Goal: Find specific page/section: Find specific page/section

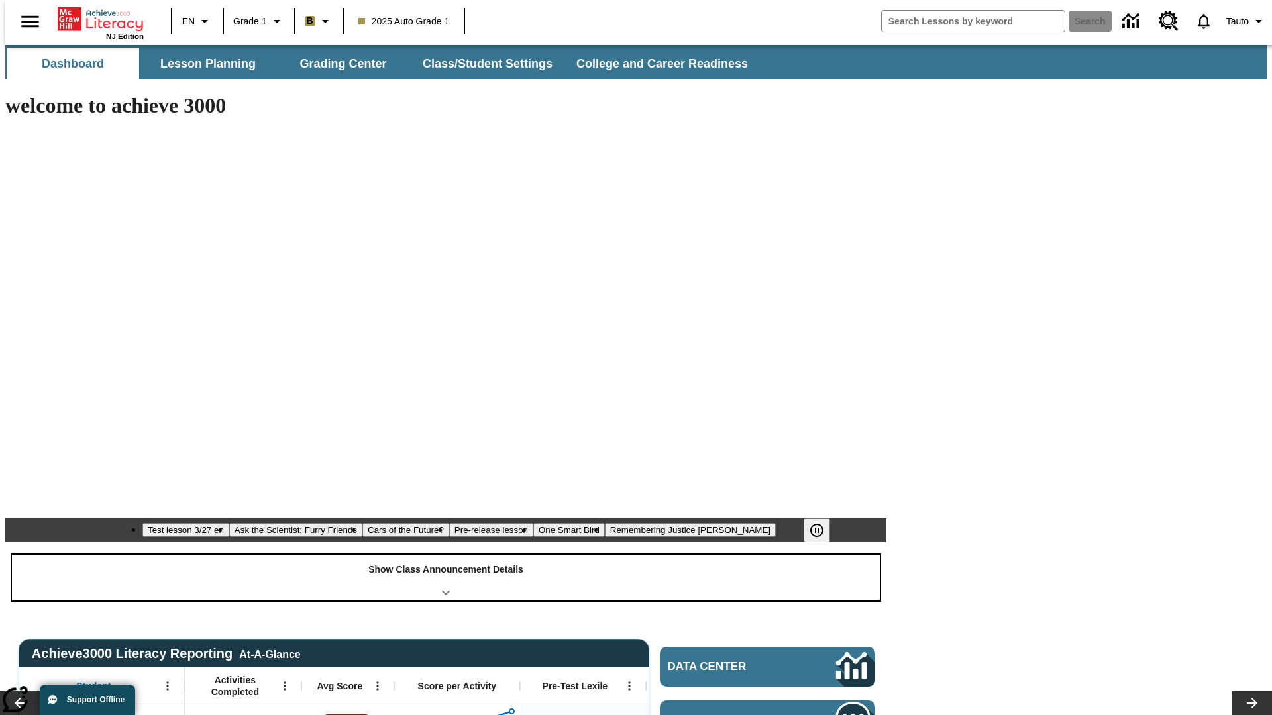
click at [446, 555] on div "Show Class Announcement Details" at bounding box center [446, 578] width 868 height 46
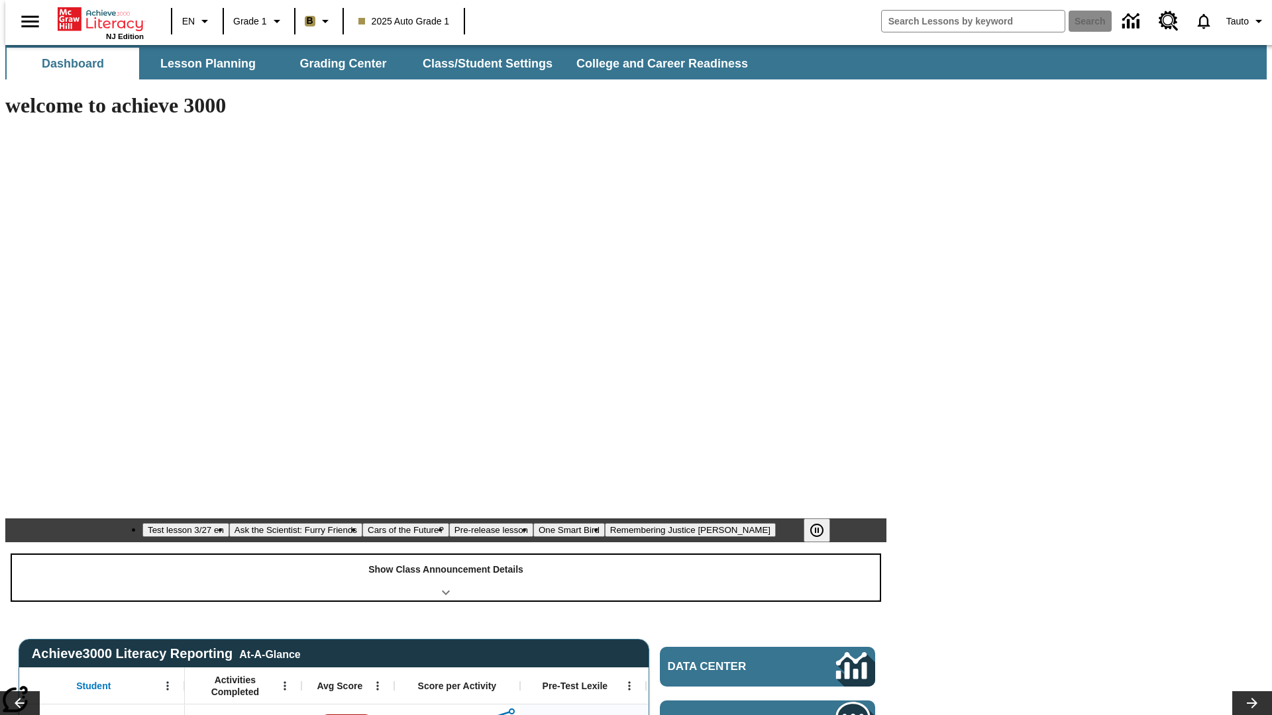
click at [446, 555] on div "Show Class Announcement Details" at bounding box center [446, 578] width 868 height 46
